Goal: Find specific page/section: Find specific page/section

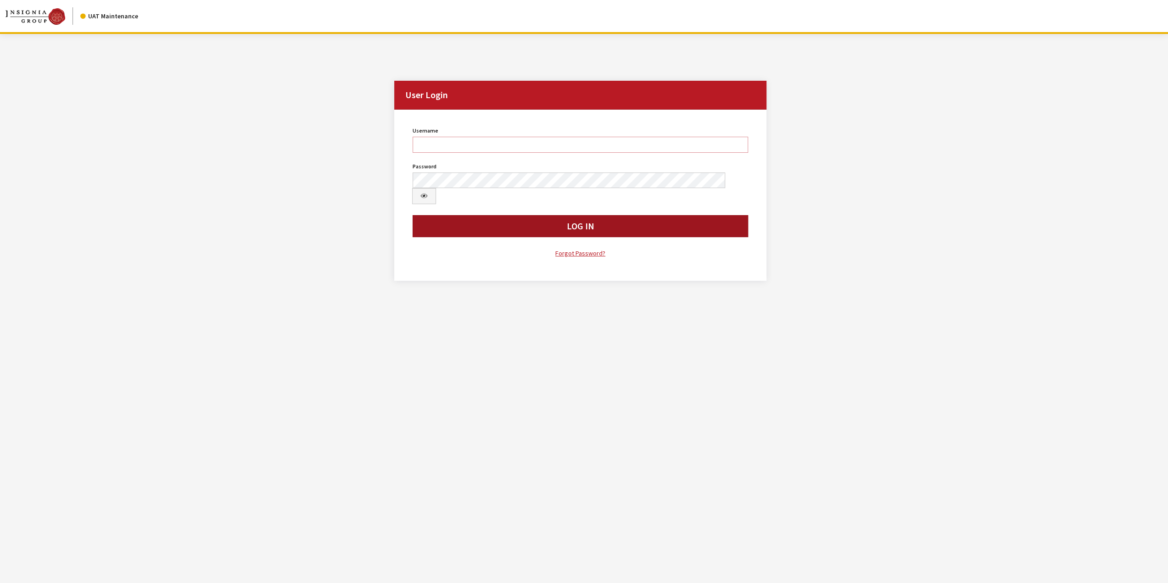
type input "jswartwout"
click at [679, 215] on button "Log In" at bounding box center [581, 226] width 336 height 22
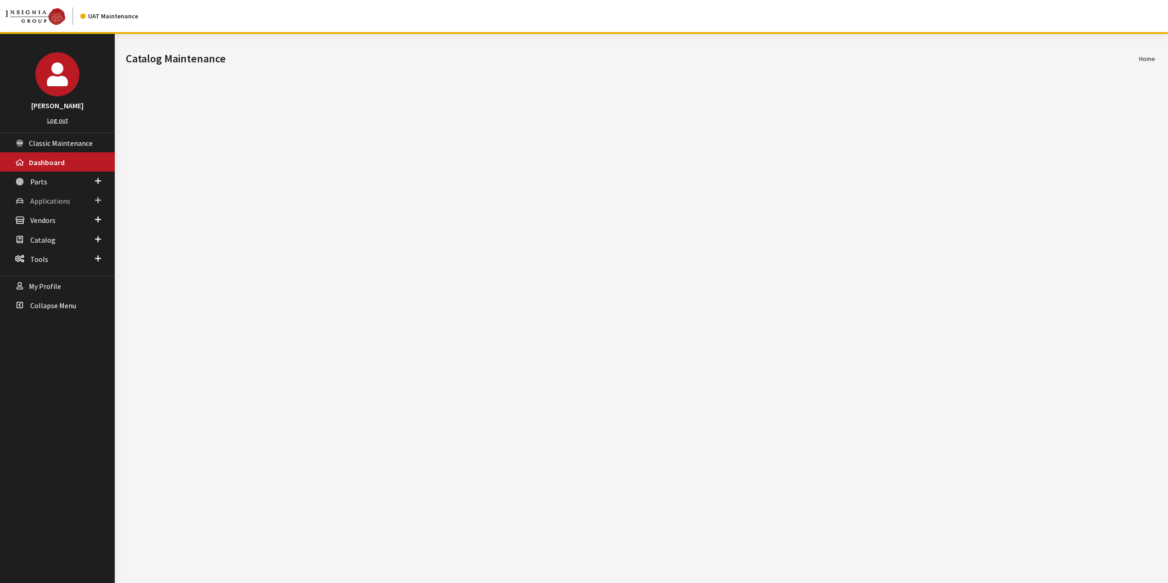
click at [50, 201] on span "Applications" at bounding box center [50, 200] width 40 height 9
click at [60, 234] on link "Application Search" at bounding box center [57, 236] width 115 height 17
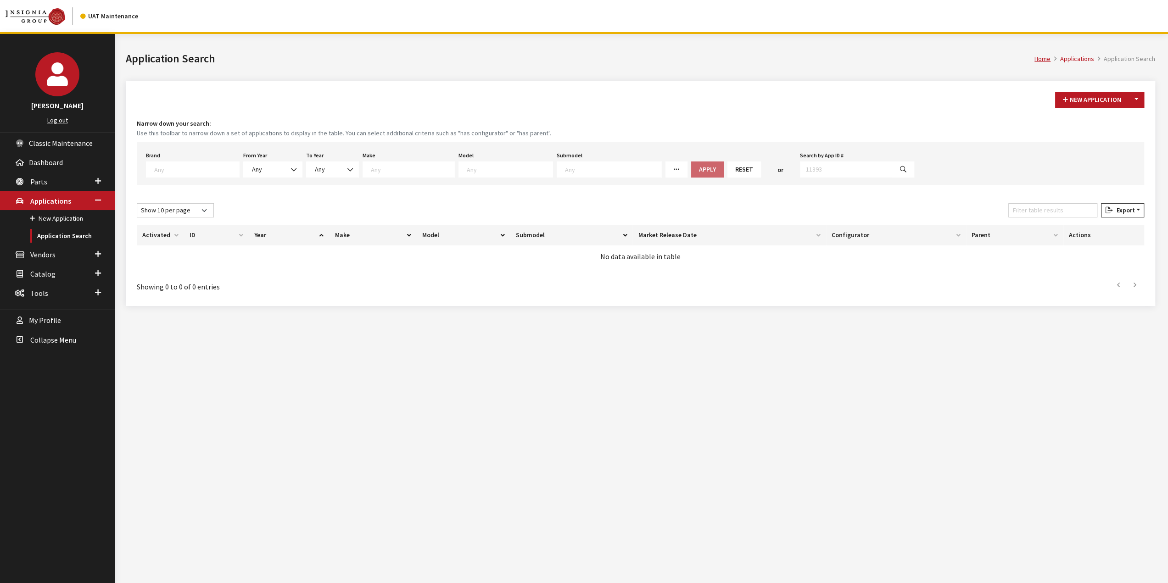
click at [213, 165] on textarea "Search" at bounding box center [196, 169] width 85 height 8
drag, startPoint x: 183, startPoint y: 251, endPoint x: 267, endPoint y: 174, distance: 113.7
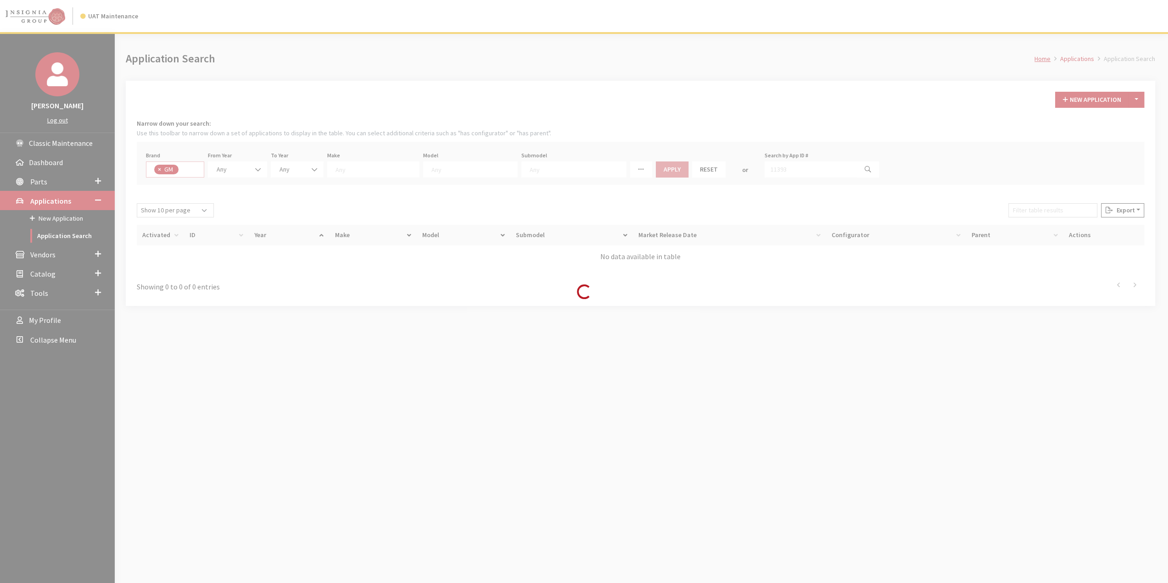
select select "1"
select select
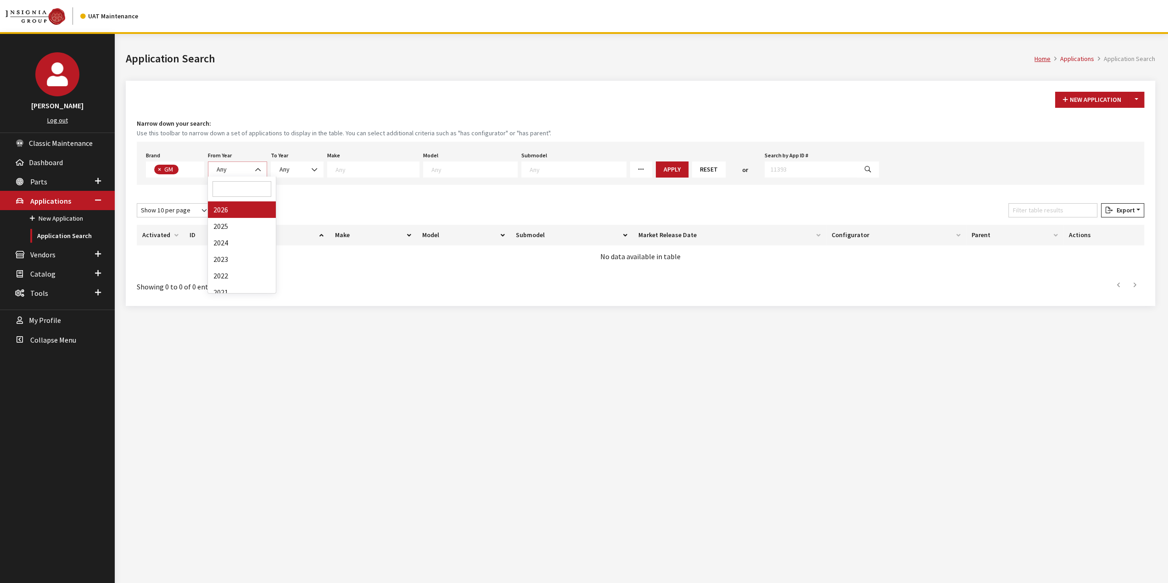
click at [251, 170] on span at bounding box center [259, 170] width 16 height 16
select select "2025"
select select
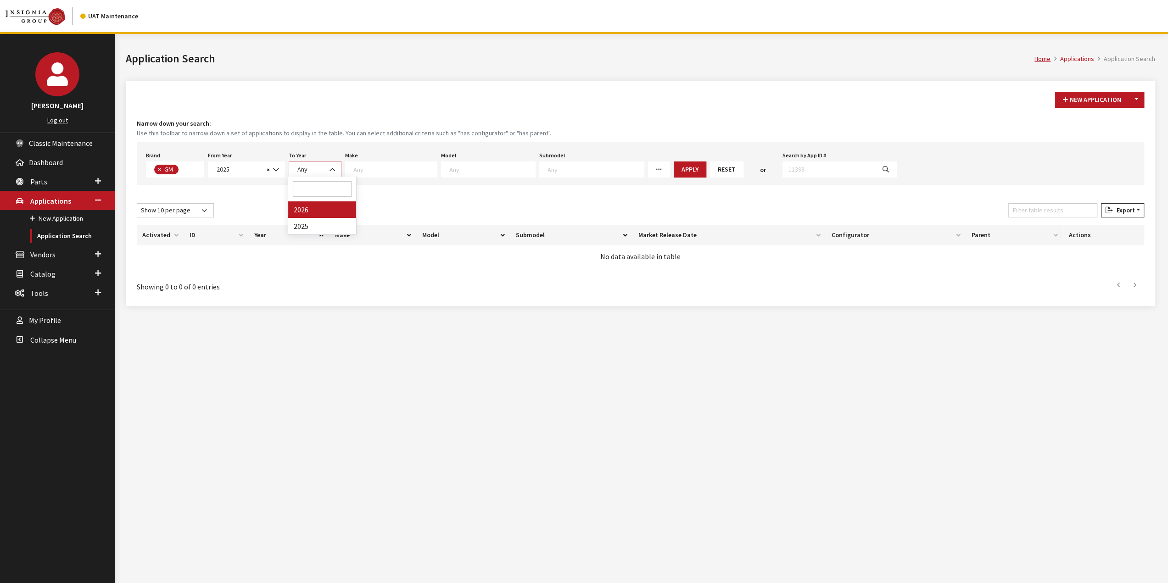
drag, startPoint x: 314, startPoint y: 174, endPoint x: 322, endPoint y: 174, distance: 7.3
click at [319, 174] on span "Any" at bounding box center [315, 170] width 53 height 16
drag, startPoint x: 378, startPoint y: 173, endPoint x: 390, endPoint y: 174, distance: 11.6
click at [379, 173] on span at bounding box center [391, 170] width 92 height 16
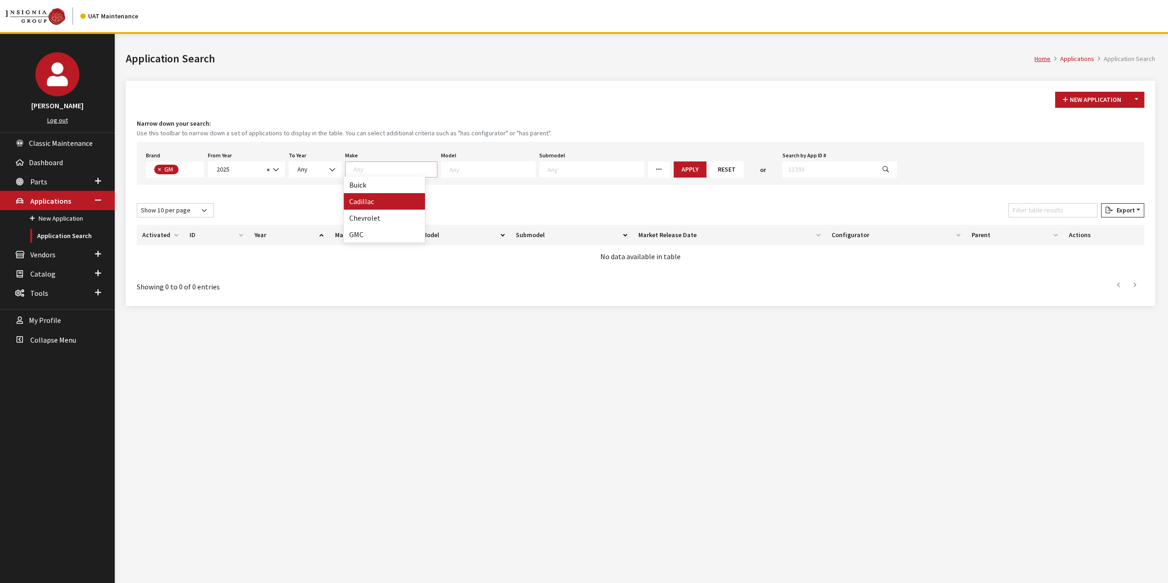
click at [460, 121] on h4 "Narrow down your search:" at bounding box center [641, 124] width 1008 height 10
click at [708, 173] on div "Reset" at bounding box center [726, 170] width 37 height 16
click at [674, 168] on button "Apply" at bounding box center [690, 170] width 33 height 16
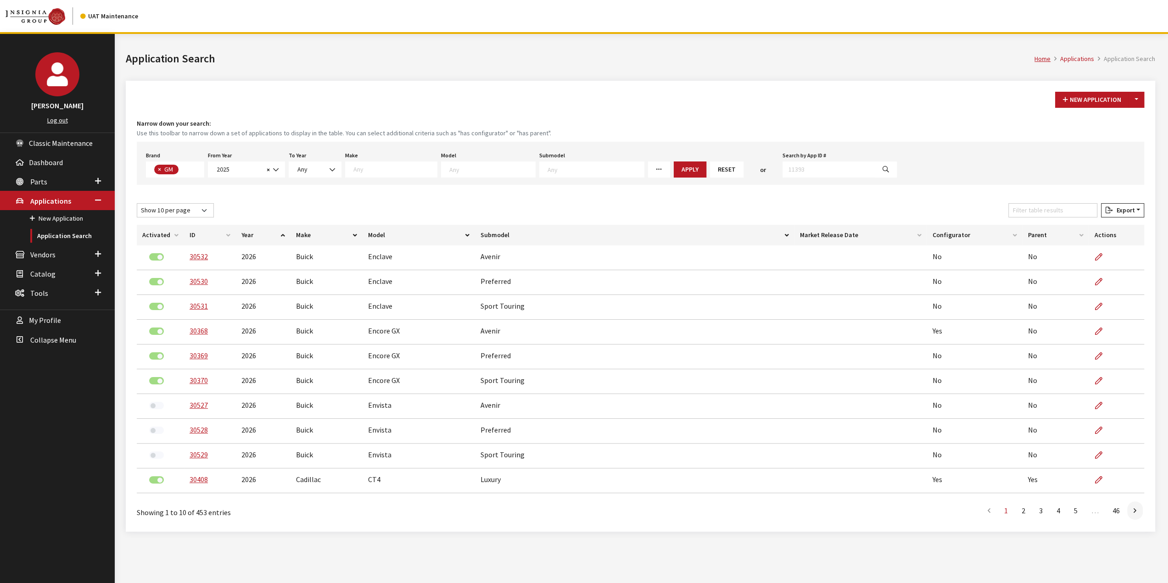
click at [939, 235] on th "Configurator" at bounding box center [974, 235] width 95 height 21
click at [464, 165] on textarea "Search" at bounding box center [492, 169] width 86 height 8
click at [404, 173] on span at bounding box center [391, 170] width 92 height 16
select select "1"
select select
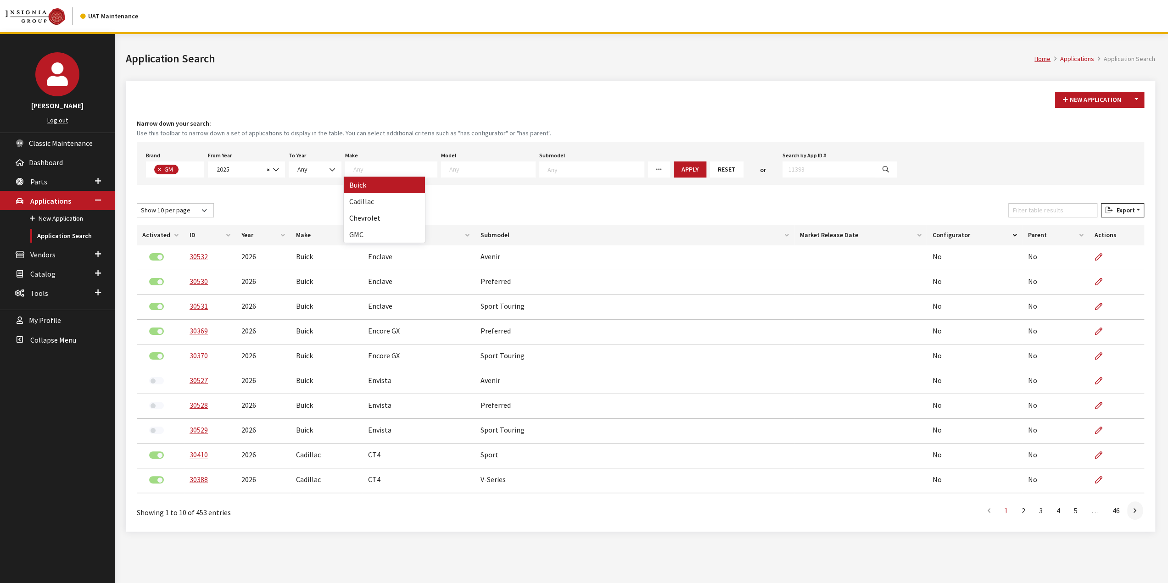
select select
click at [466, 171] on textarea "Search" at bounding box center [463, 169] width 86 height 8
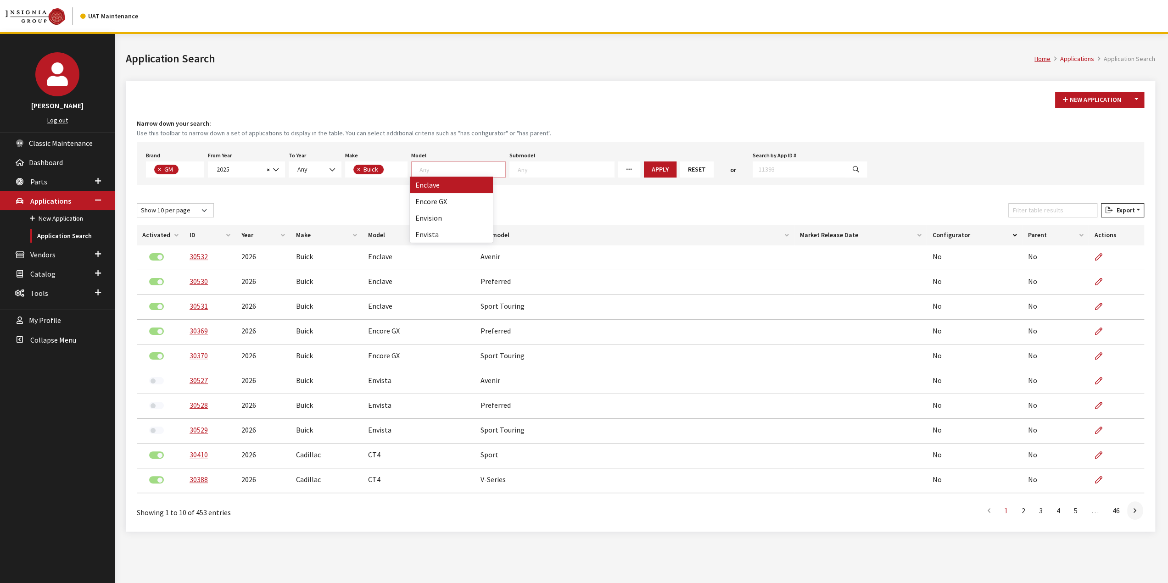
click at [465, 132] on small "Use this toolbar to narrow down a set of applications to display in the table. …" at bounding box center [641, 134] width 1008 height 10
click at [644, 168] on button "Apply" at bounding box center [660, 170] width 33 height 16
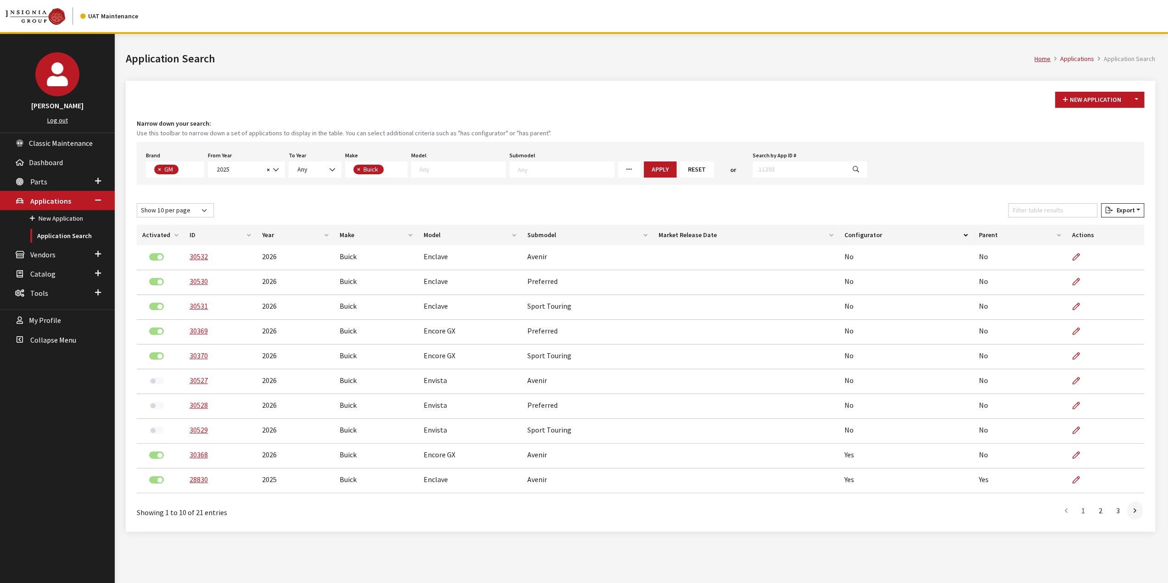
click at [476, 170] on textarea "Search" at bounding box center [463, 169] width 86 height 8
select select "129"
select select
click at [621, 174] on button "Apply" at bounding box center [637, 170] width 33 height 16
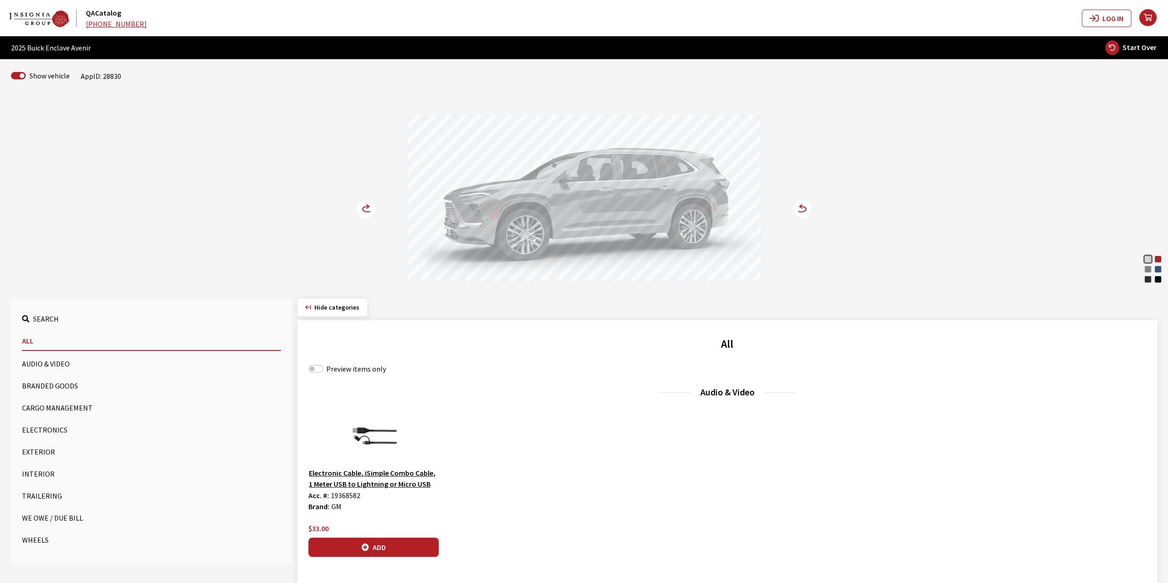
click at [360, 203] on circle at bounding box center [366, 209] width 18 height 18
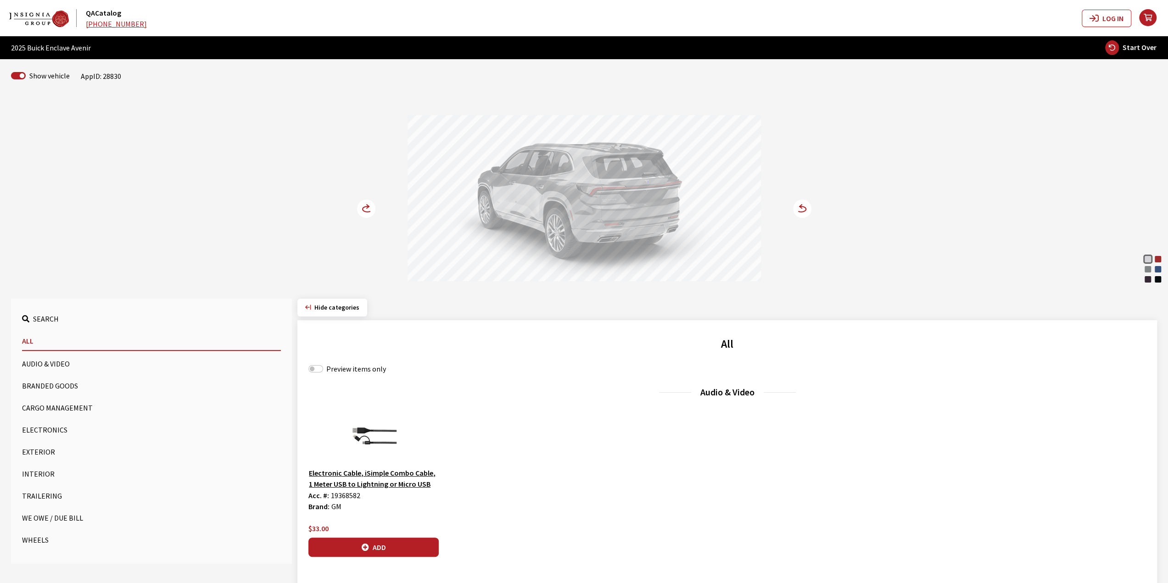
click at [360, 204] on circle at bounding box center [366, 209] width 18 height 18
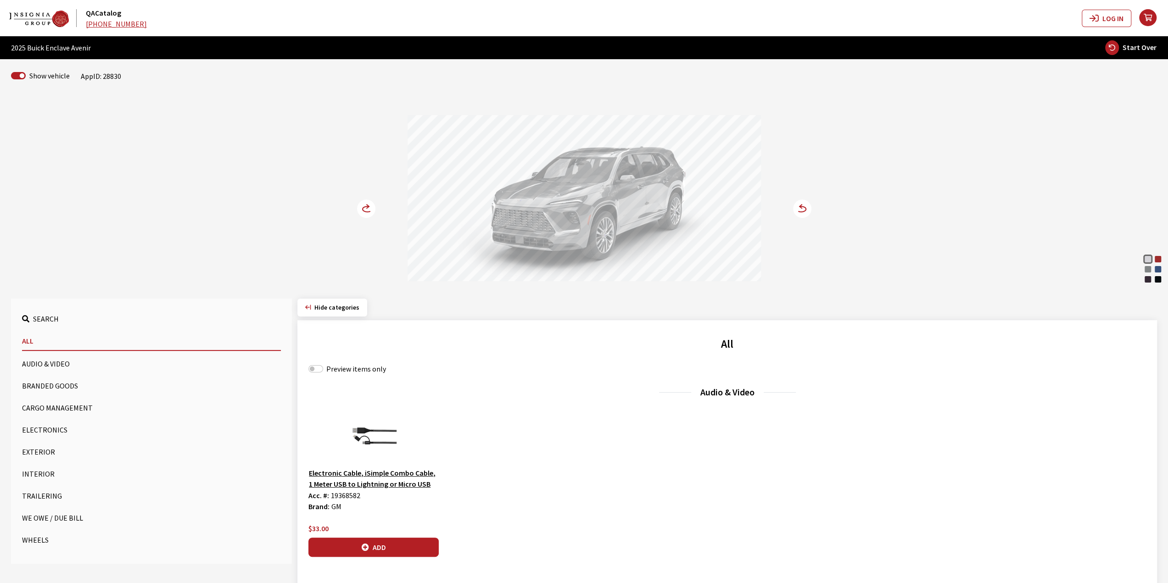
click at [1160, 259] on div "Cherry Red Tintcoat" at bounding box center [1158, 259] width 9 height 9
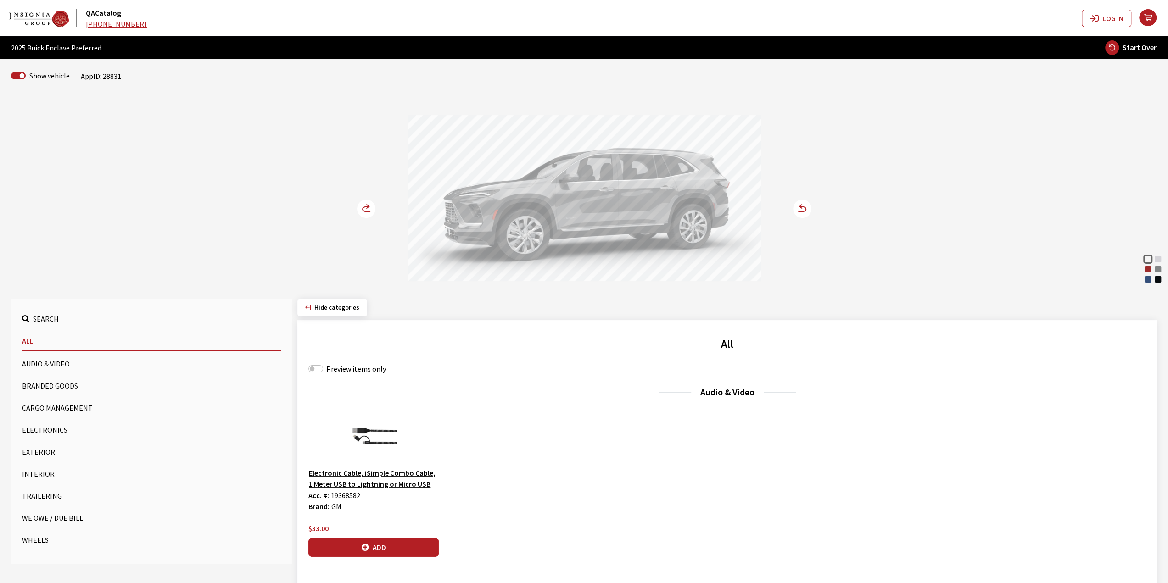
click at [363, 204] on circle at bounding box center [366, 209] width 18 height 18
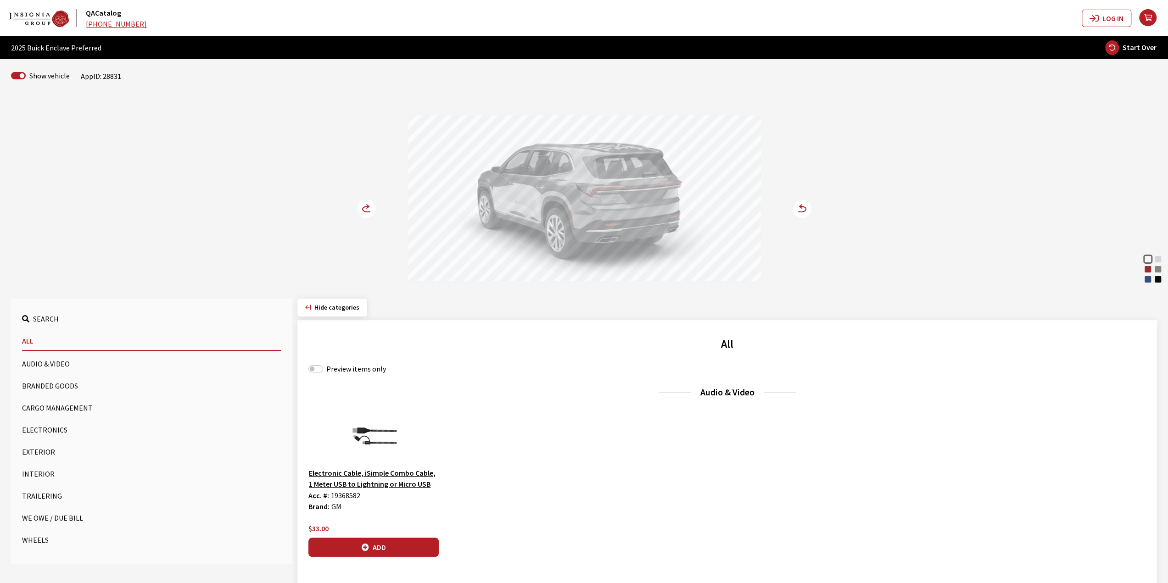
click at [363, 204] on circle at bounding box center [366, 209] width 18 height 18
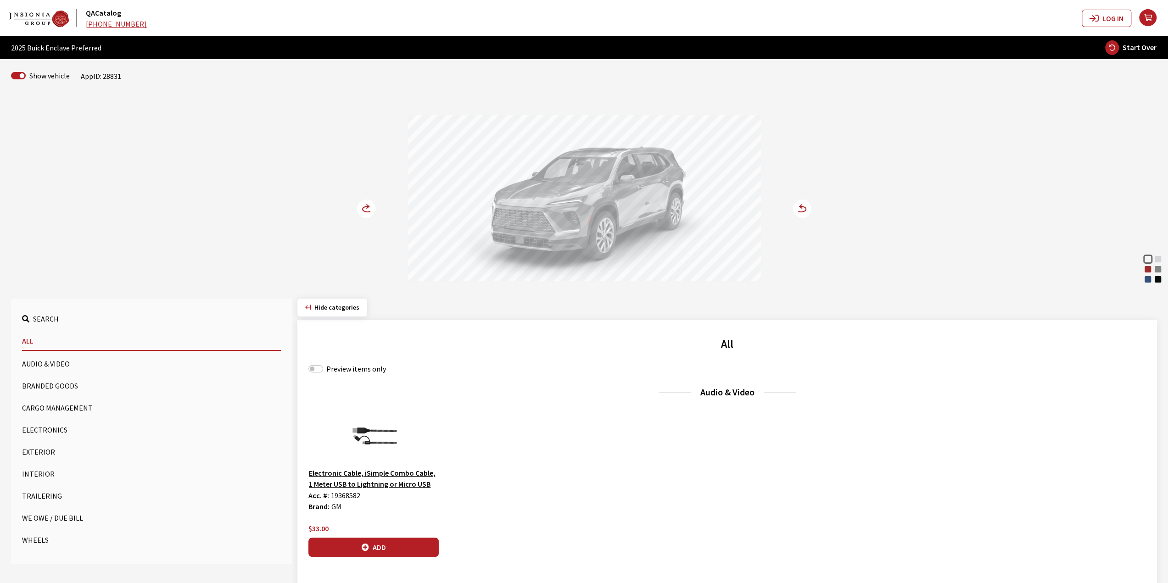
click at [1148, 266] on div "Cherry Red Tintcoat" at bounding box center [1147, 269] width 9 height 9
click at [366, 203] on circle at bounding box center [366, 209] width 18 height 18
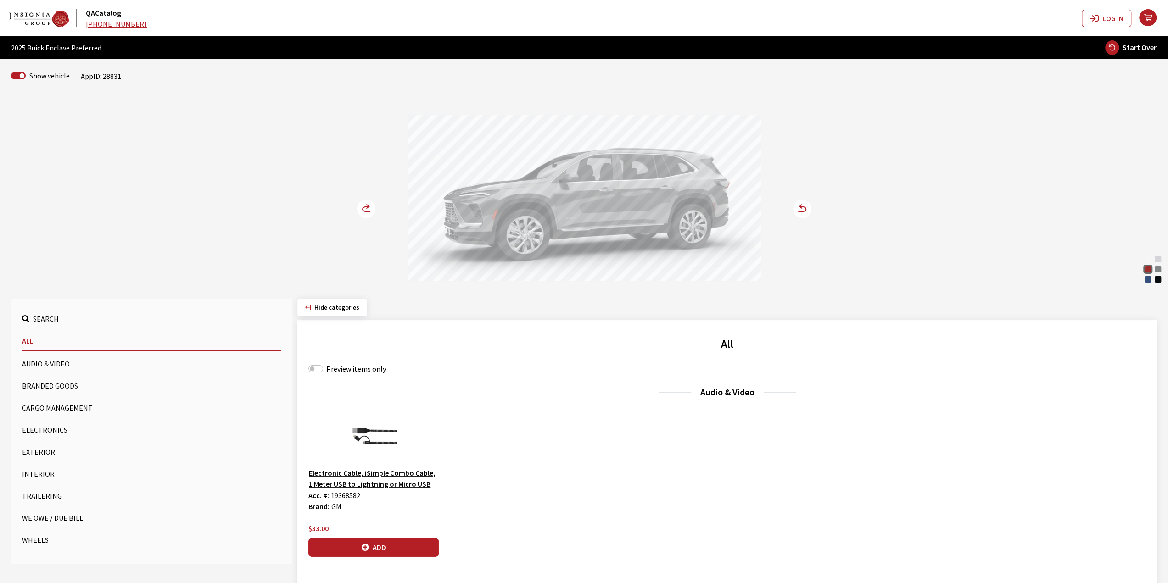
click at [366, 203] on circle at bounding box center [366, 209] width 18 height 18
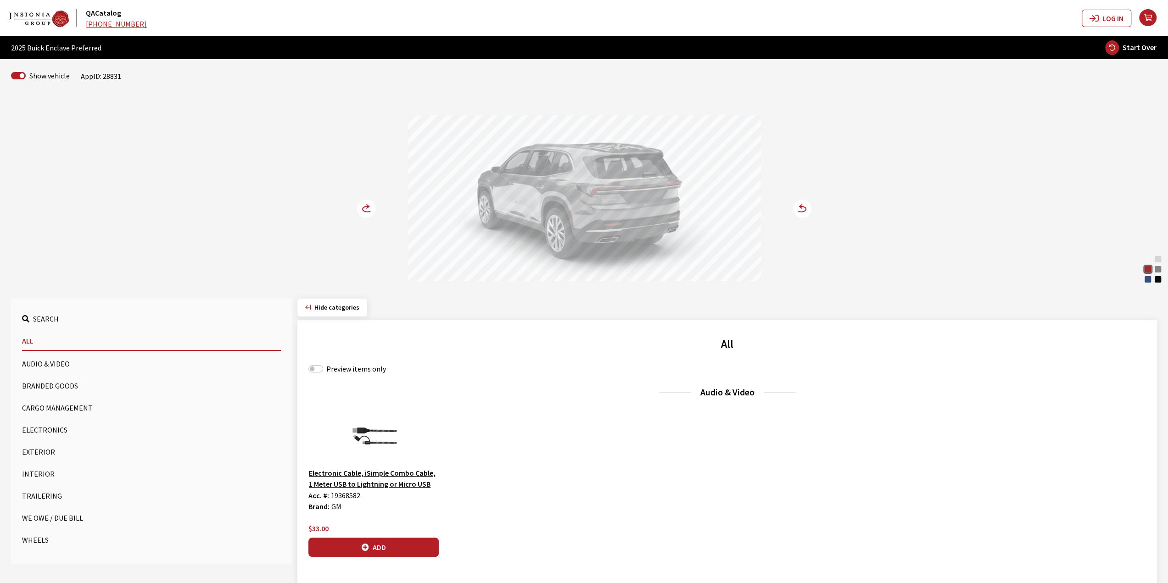
click at [366, 203] on circle at bounding box center [366, 209] width 18 height 18
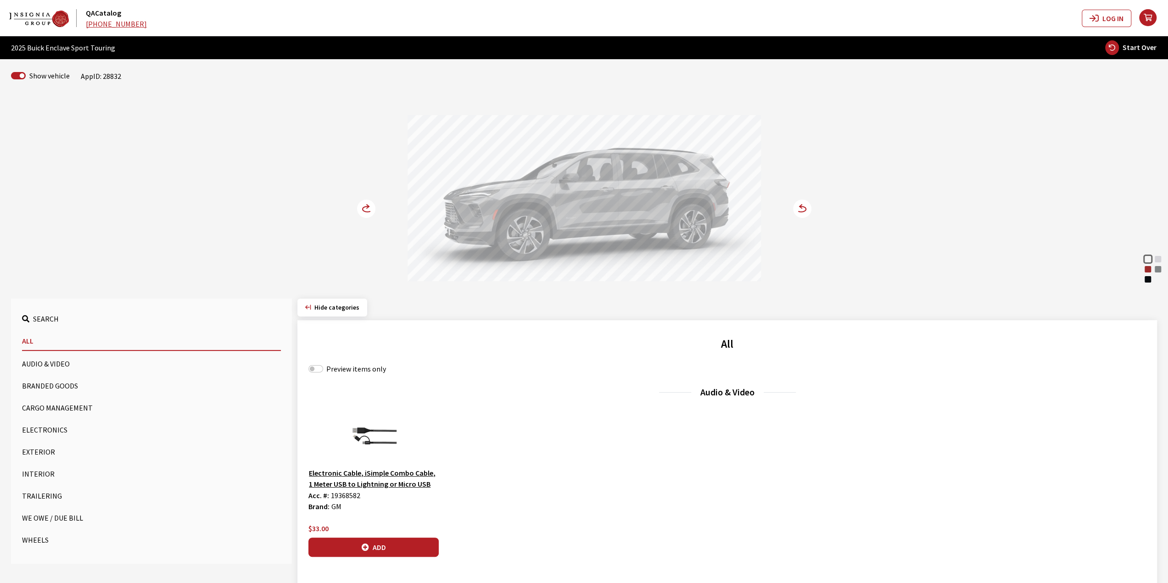
click at [371, 201] on circle at bounding box center [366, 209] width 18 height 18
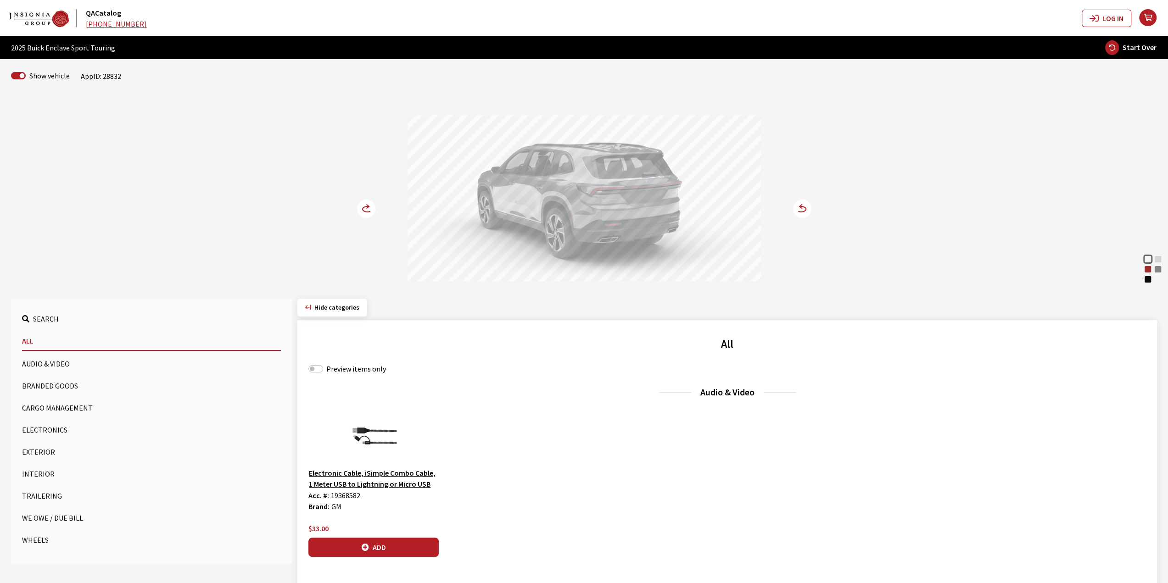
click at [370, 201] on circle at bounding box center [366, 209] width 18 height 18
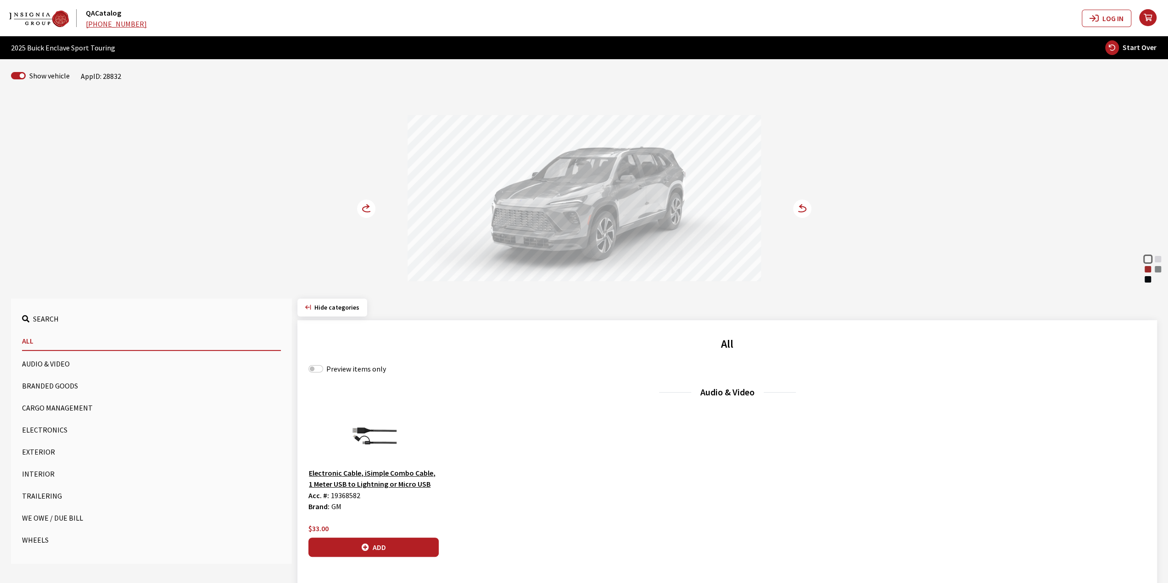
click at [370, 201] on circle at bounding box center [366, 209] width 18 height 18
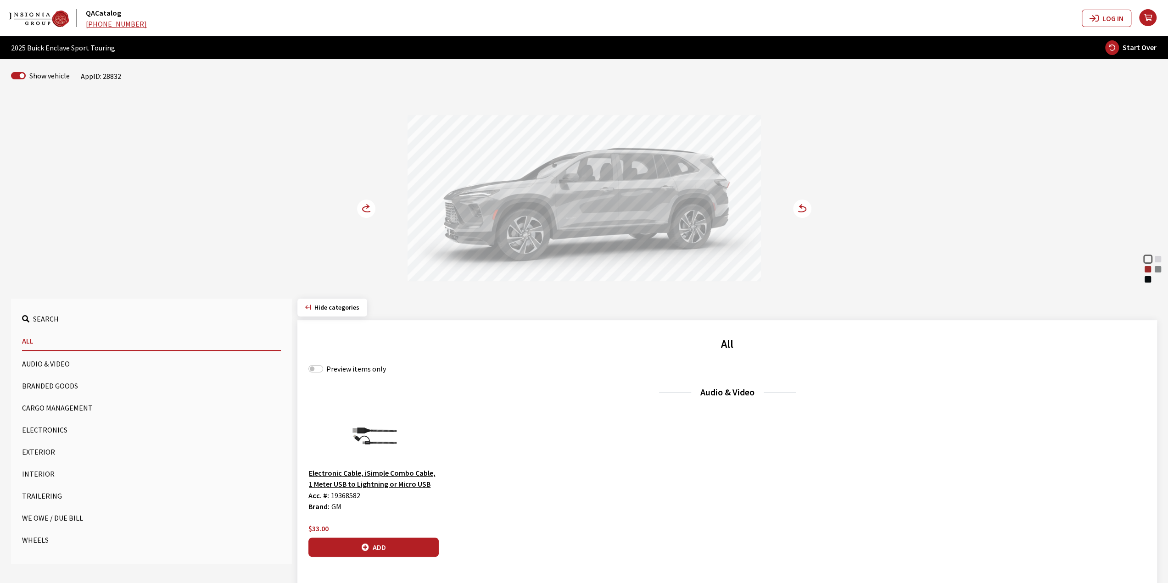
click at [370, 201] on circle at bounding box center [366, 209] width 18 height 18
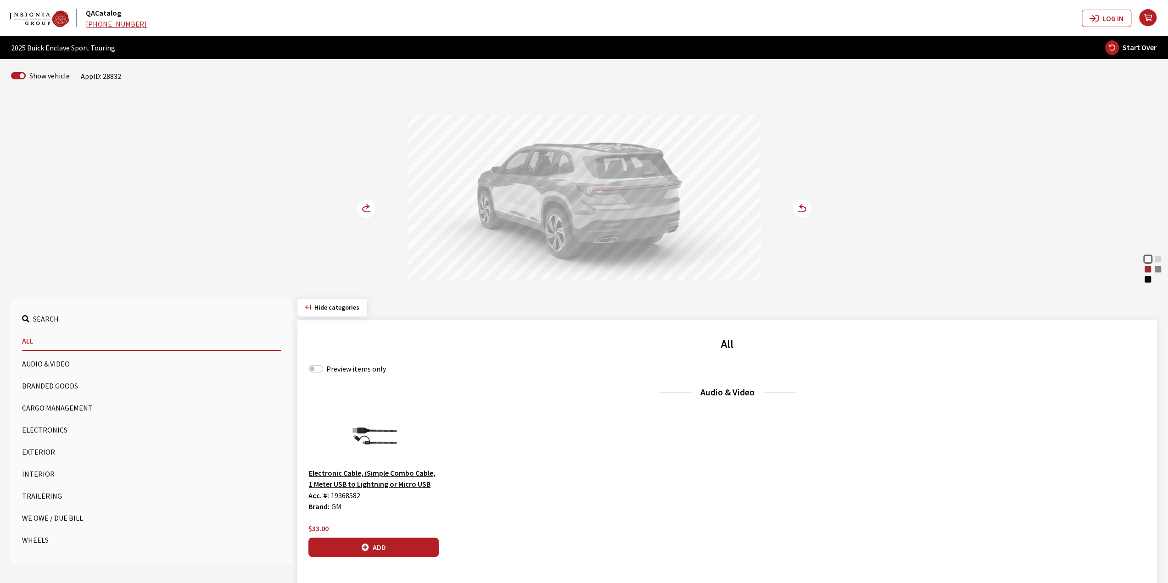
click at [370, 203] on circle at bounding box center [366, 209] width 18 height 18
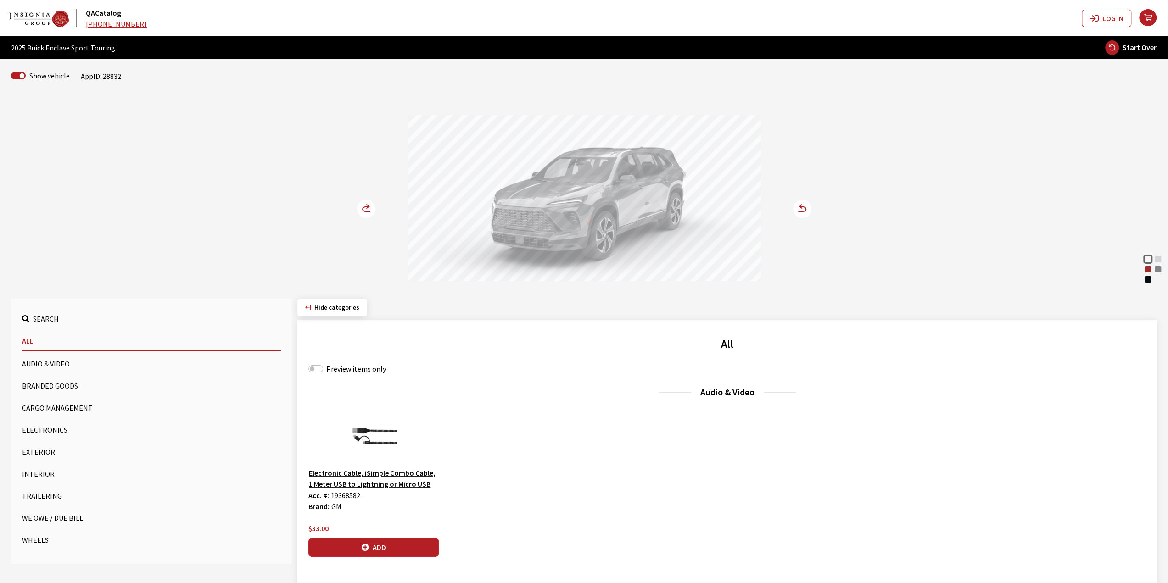
click at [370, 203] on circle at bounding box center [366, 209] width 18 height 18
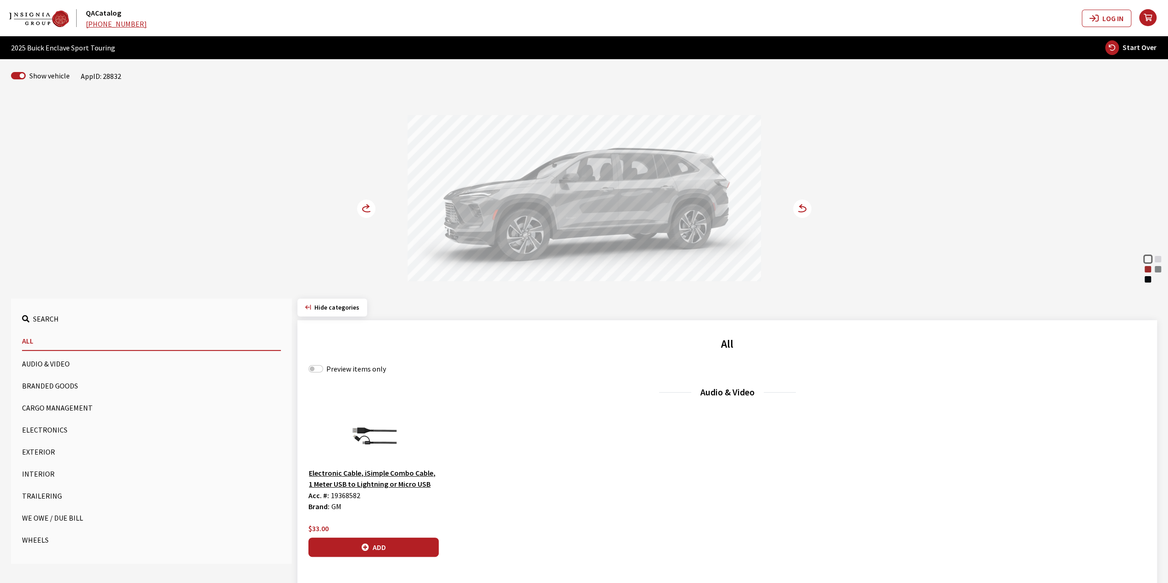
click at [369, 203] on circle at bounding box center [366, 209] width 18 height 18
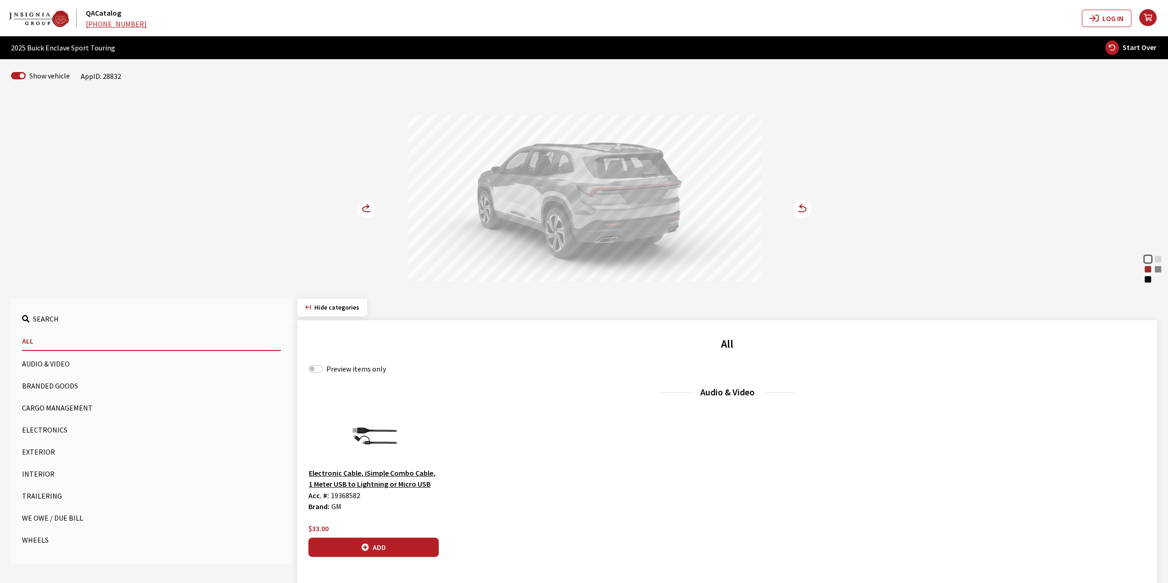
click at [369, 204] on circle at bounding box center [366, 209] width 18 height 18
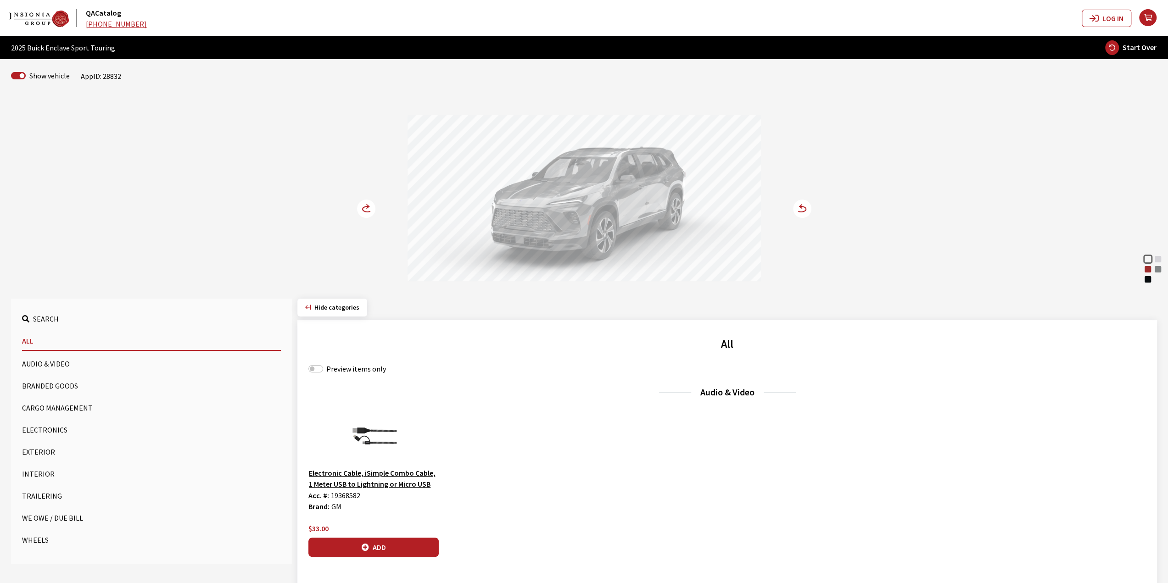
click at [359, 206] on circle at bounding box center [366, 209] width 18 height 18
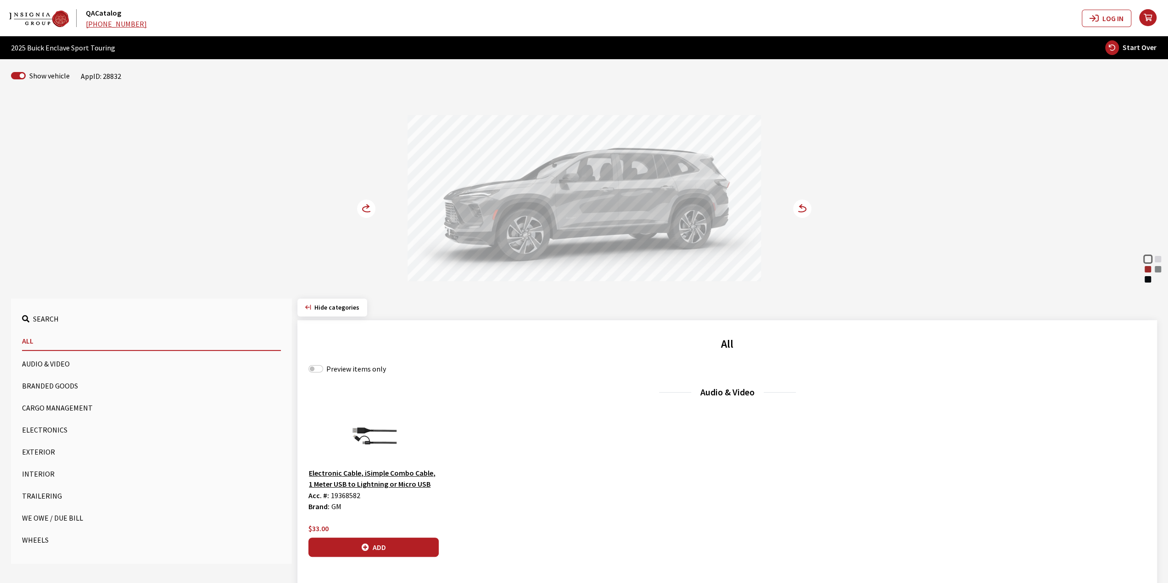
click at [359, 206] on circle at bounding box center [366, 209] width 18 height 18
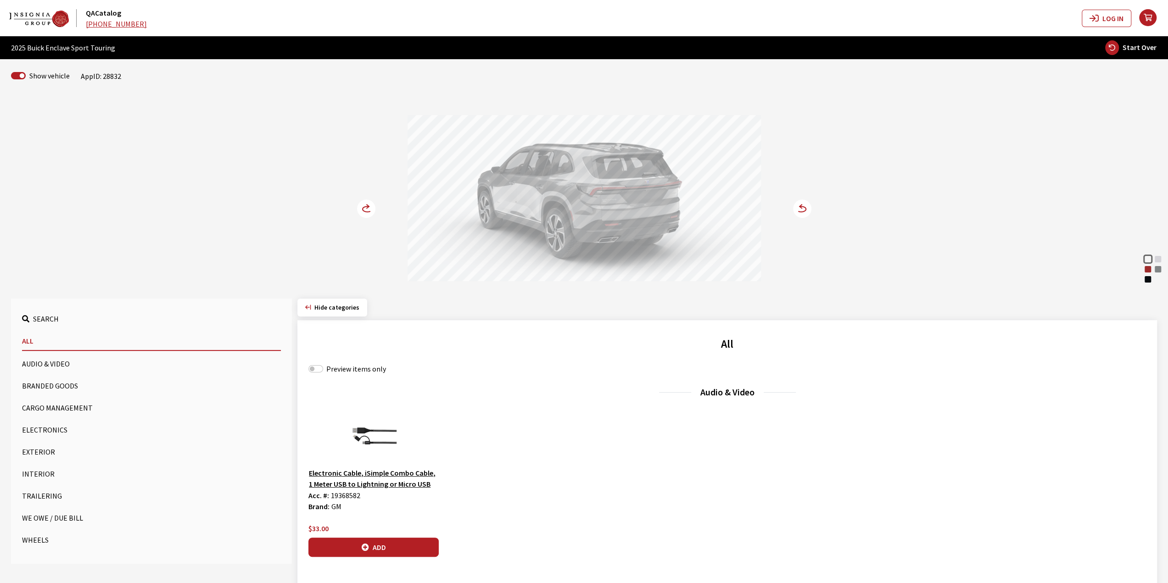
click at [359, 206] on circle at bounding box center [366, 209] width 18 height 18
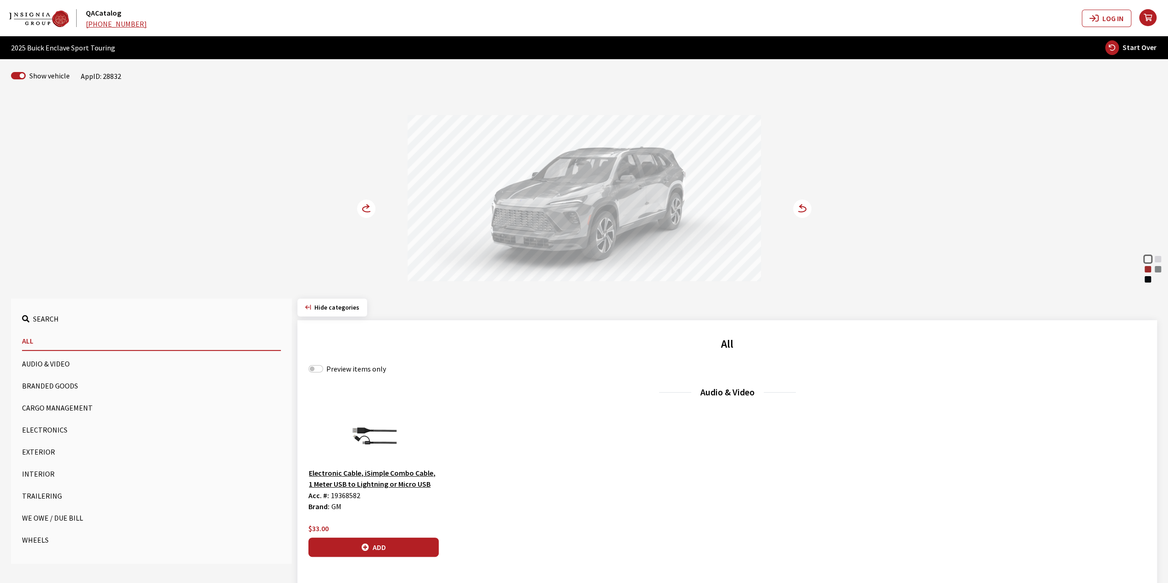
click at [359, 206] on circle at bounding box center [366, 209] width 18 height 18
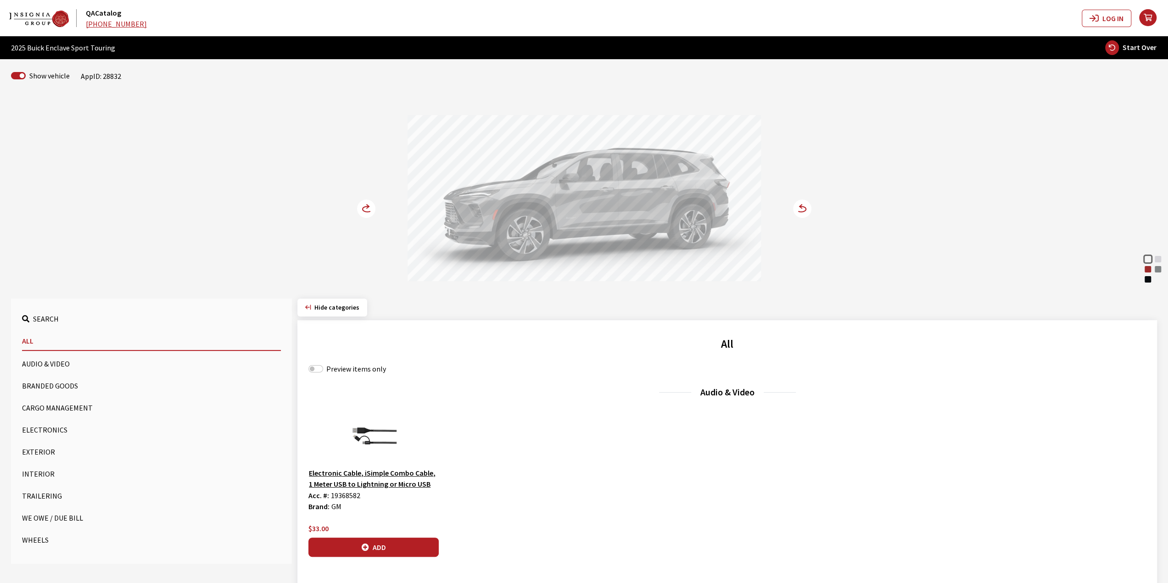
drag, startPoint x: 566, startPoint y: 212, endPoint x: 612, endPoint y: 217, distance: 46.7
click at [611, 217] on div at bounding box center [584, 199] width 353 height 169
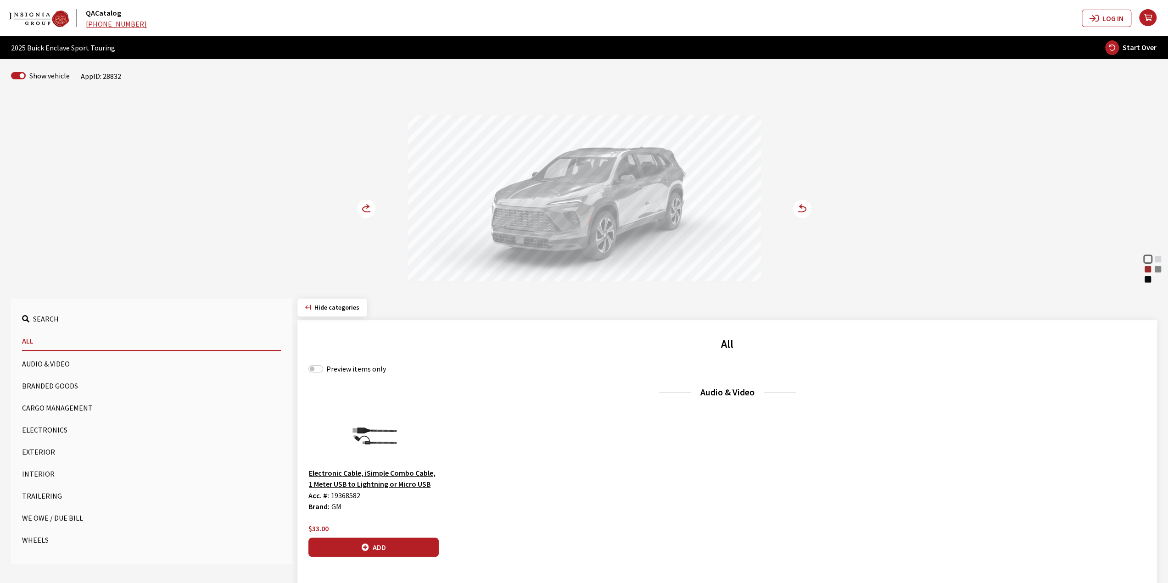
drag, startPoint x: 548, startPoint y: 213, endPoint x: 540, endPoint y: 214, distance: 7.9
click at [543, 213] on div at bounding box center [584, 199] width 353 height 169
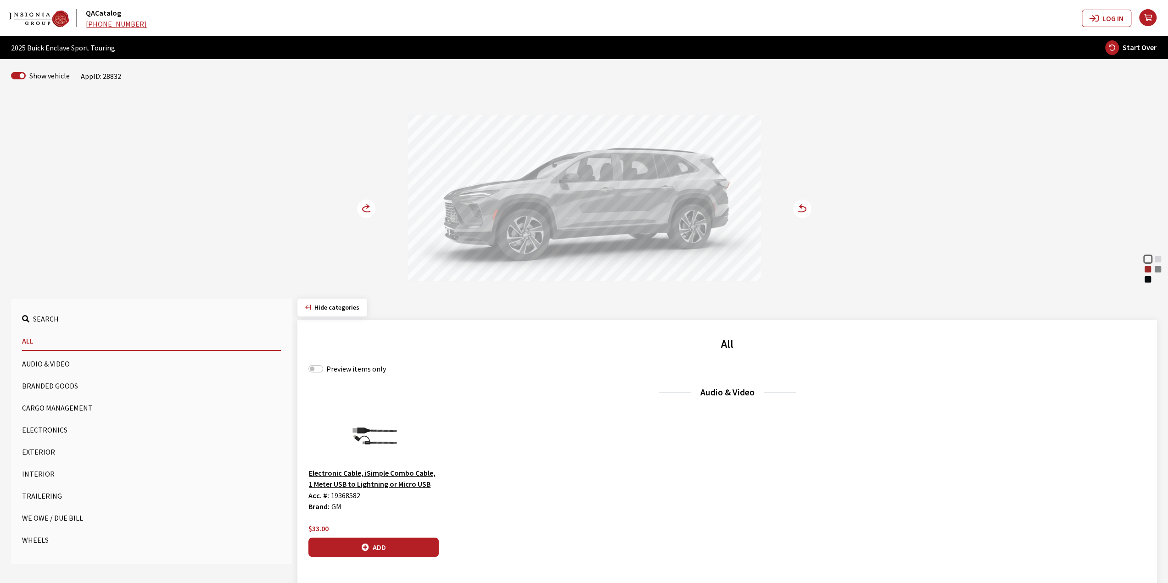
click at [615, 212] on div at bounding box center [584, 199] width 353 height 169
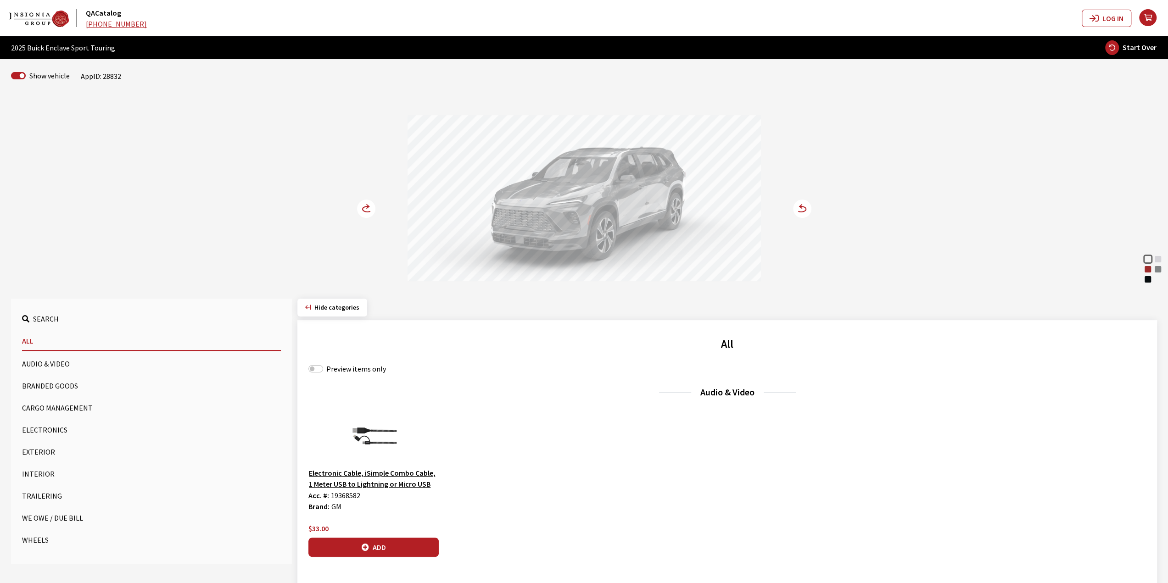
click at [803, 195] on div "Summit White White Frost Tricoat Cherry Red Tintcoat Moonstone Gray Metallic Eb…" at bounding box center [584, 190] width 606 height 187
click at [801, 200] on icon at bounding box center [802, 209] width 18 height 18
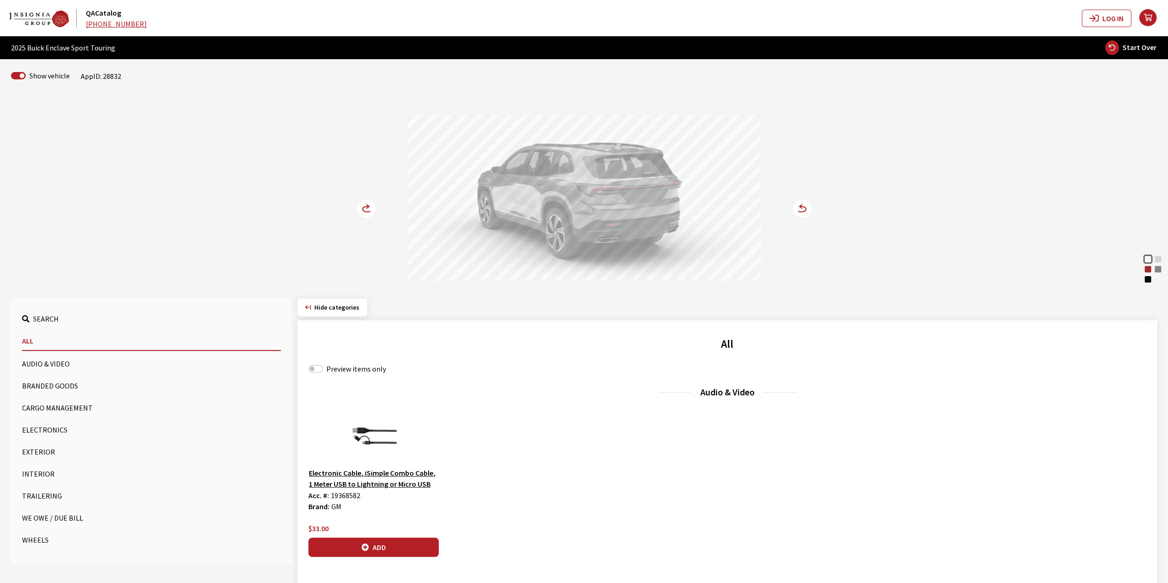
click at [800, 205] on icon at bounding box center [801, 207] width 2 height 4
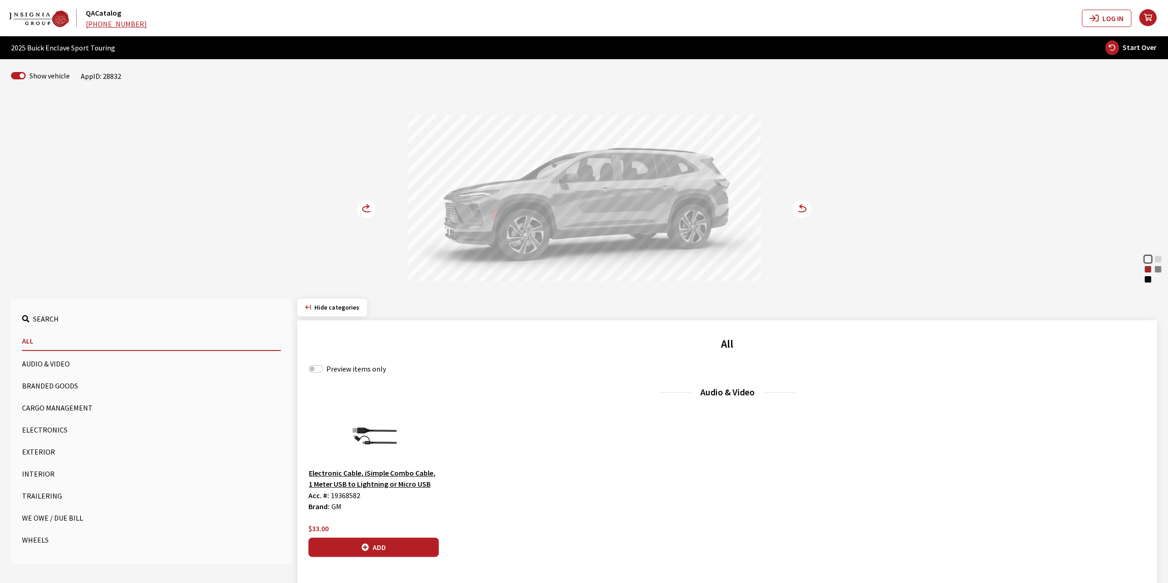
click at [800, 205] on icon at bounding box center [801, 207] width 2 height 4
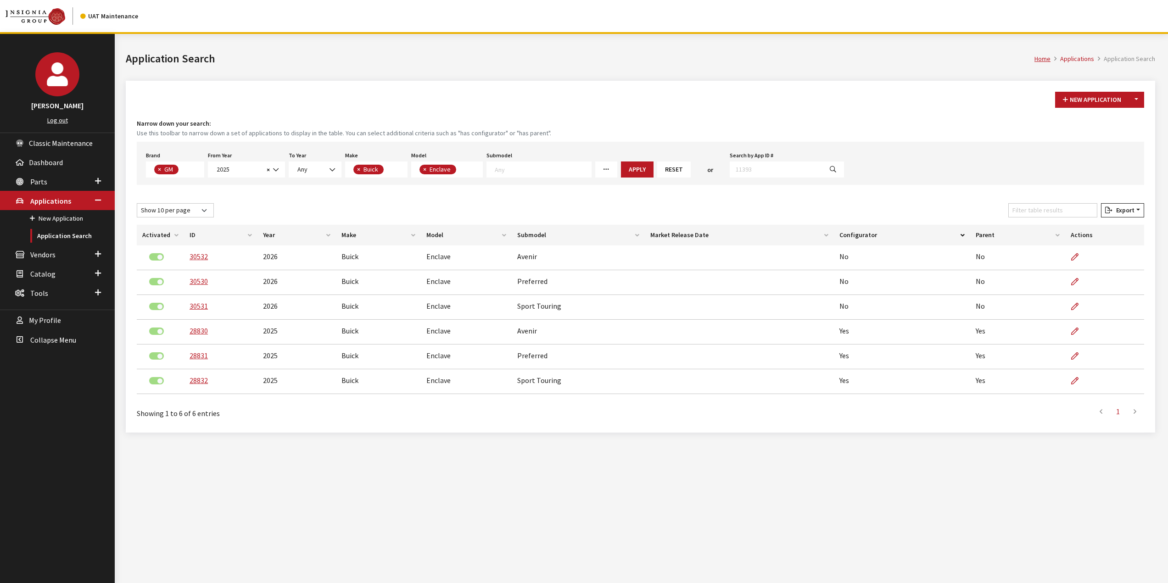
select select "1"
select select "2025"
select select "1"
select select "129"
